Goal: Information Seeking & Learning: Learn about a topic

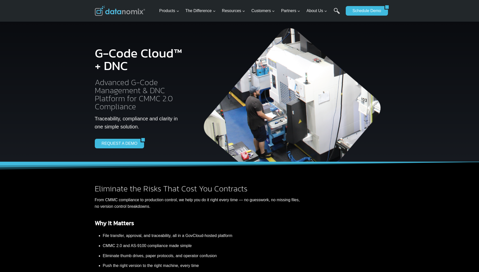
scroll to position [889, 0]
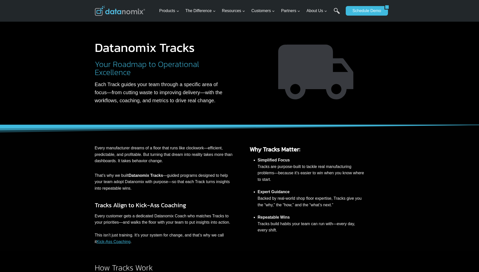
scroll to position [330, 0]
